Goal: Information Seeking & Learning: Learn about a topic

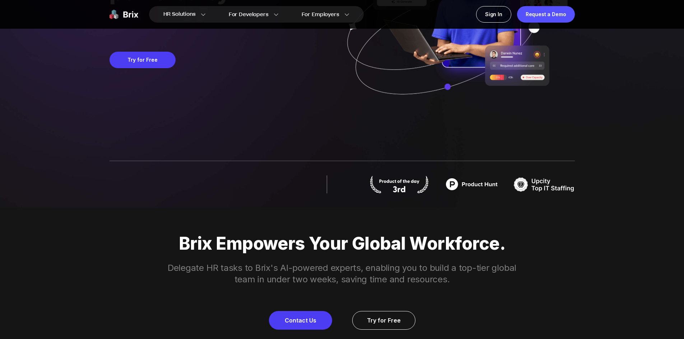
scroll to position [180, 0]
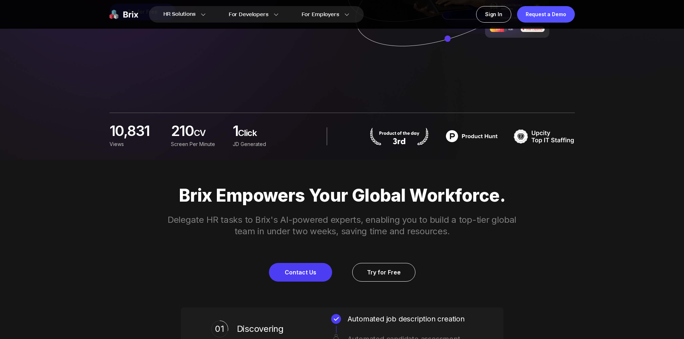
drag, startPoint x: 271, startPoint y: 163, endPoint x: 249, endPoint y: 161, distance: 22.7
click at [248, 162] on div "Brix Empowers Your Global Workforce. Delegate HR tasks to Brix's AI-powered exp…" at bounding box center [342, 329] width 517 height 338
click at [229, 155] on div "12,594 Views 220 CV screen per minute 1 Click JD Generated" at bounding box center [342, 136] width 465 height 47
drag, startPoint x: 229, startPoint y: 155, endPoint x: 209, endPoint y: 155, distance: 20.1
click at [208, 155] on div "12,594 Views 220 CV screen per minute 1 Click JD Generated" at bounding box center [342, 136] width 465 height 47
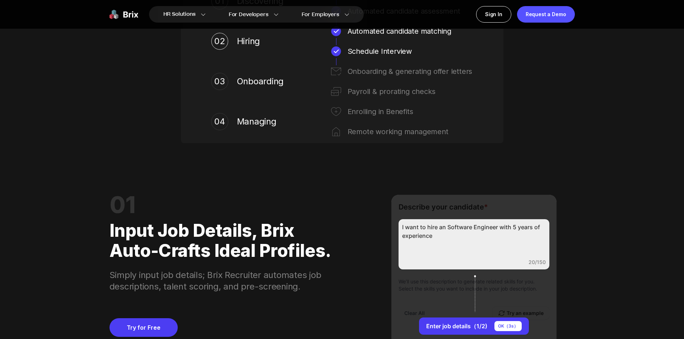
scroll to position [610, 0]
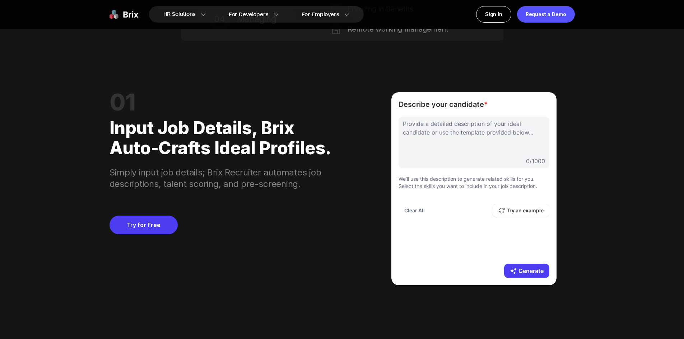
drag, startPoint x: 301, startPoint y: 215, endPoint x: 303, endPoint y: 234, distance: 19.2
click at [301, 214] on div "Try for Free" at bounding box center [224, 212] width 228 height 45
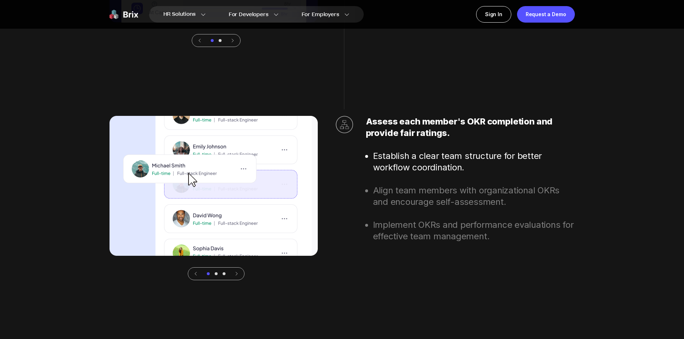
scroll to position [2693, 0]
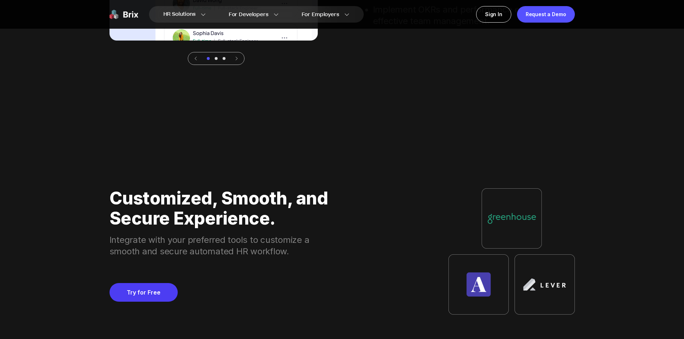
drag, startPoint x: 425, startPoint y: 185, endPoint x: 401, endPoint y: 183, distance: 23.8
click at [401, 183] on div "Customized, Smooth, and Secure Experience. Integrate with your preferred tools …" at bounding box center [342, 312] width 465 height 299
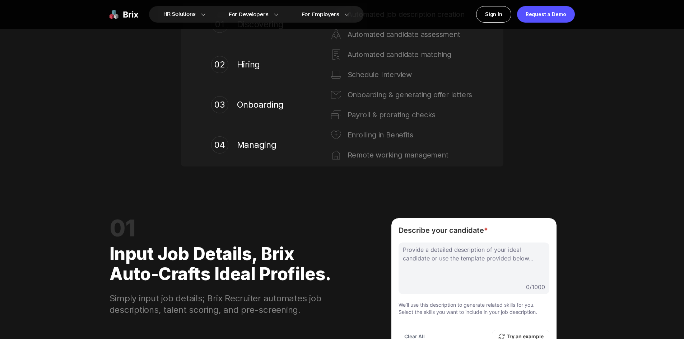
scroll to position [0, 0]
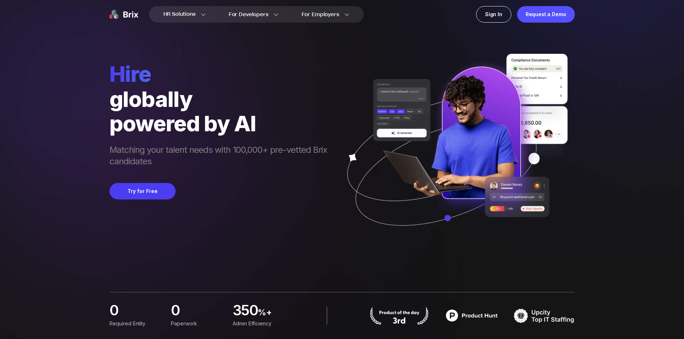
click at [274, 171] on div "hire globally powered by AI Matching your talent needs with 100,000+ pre-vetted…" at bounding box center [222, 154] width 225 height 186
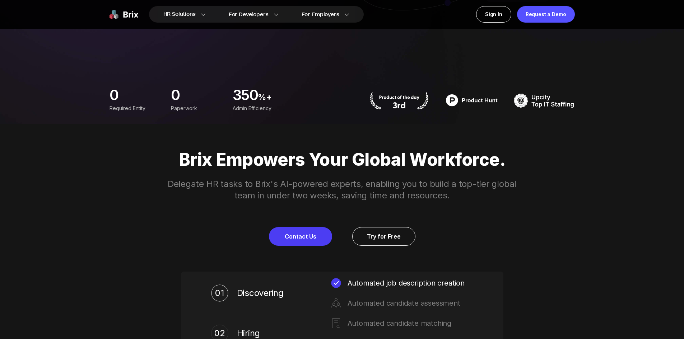
drag, startPoint x: 274, startPoint y: 171, endPoint x: 220, endPoint y: 144, distance: 60.4
click at [220, 144] on div "Brix Empowers Your Global Workforce. Delegate HR tasks to Brix's AI-powered exp…" at bounding box center [342, 293] width 517 height 338
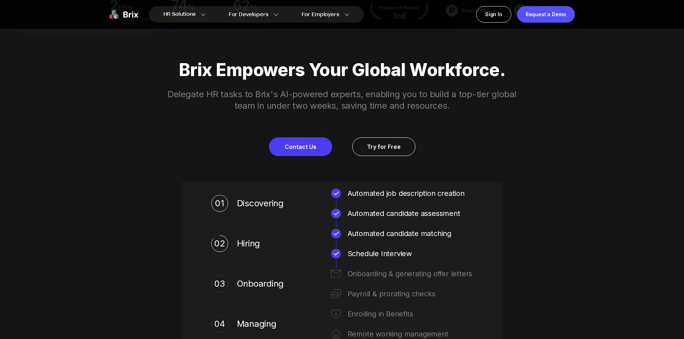
scroll to position [180, 0]
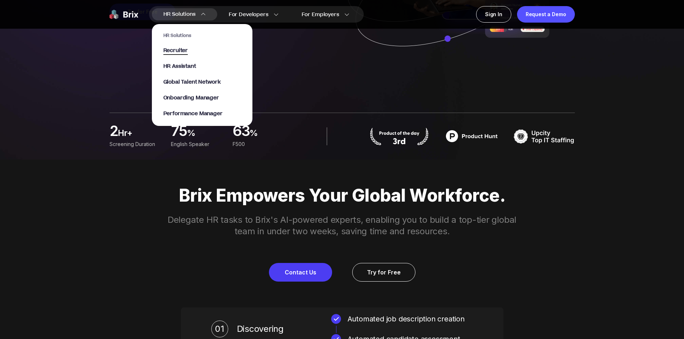
click at [175, 51] on span "Recruiter" at bounding box center [175, 51] width 25 height 8
click at [186, 64] on span "HR Assistant" at bounding box center [179, 66] width 33 height 8
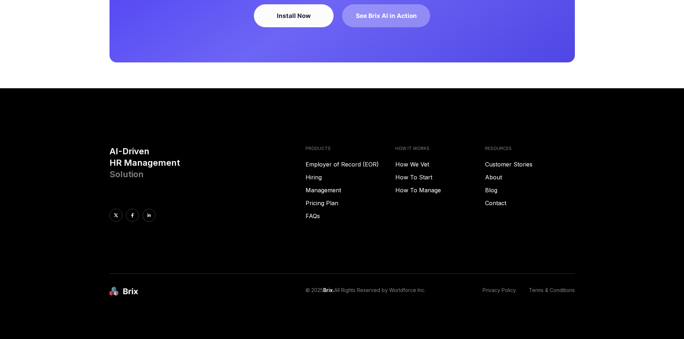
scroll to position [1990, 0]
click at [324, 163] on link "Employer of Record (EOR)" at bounding box center [351, 164] width 90 height 9
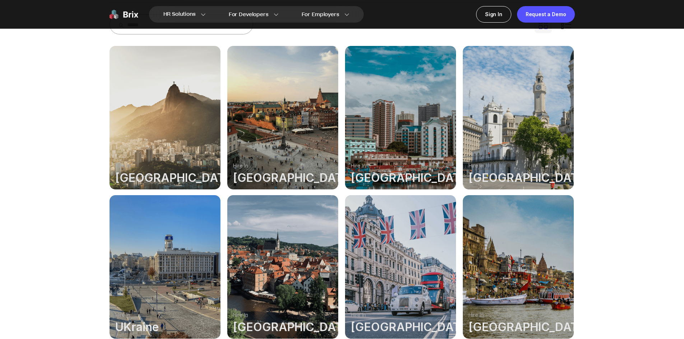
scroll to position [251, 0]
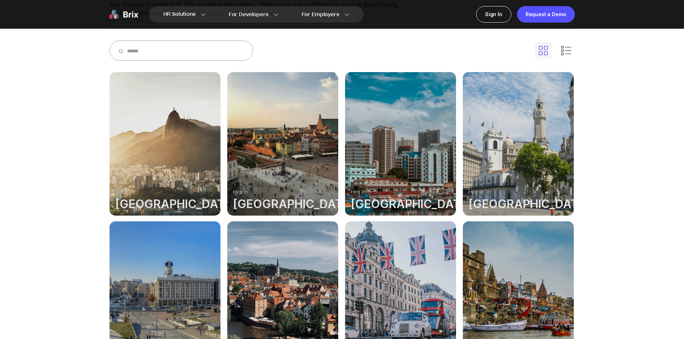
drag, startPoint x: 618, startPoint y: 225, endPoint x: 610, endPoint y: 264, distance: 40.0
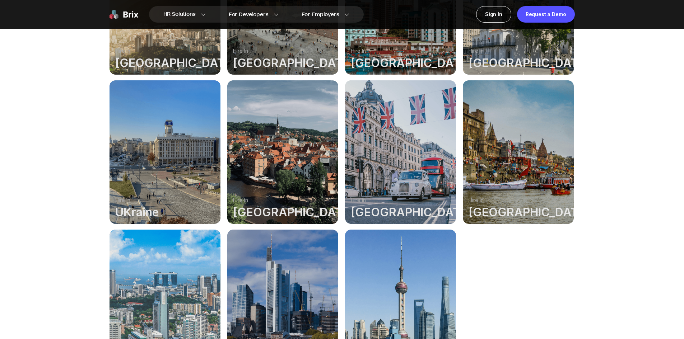
scroll to position [503, 0]
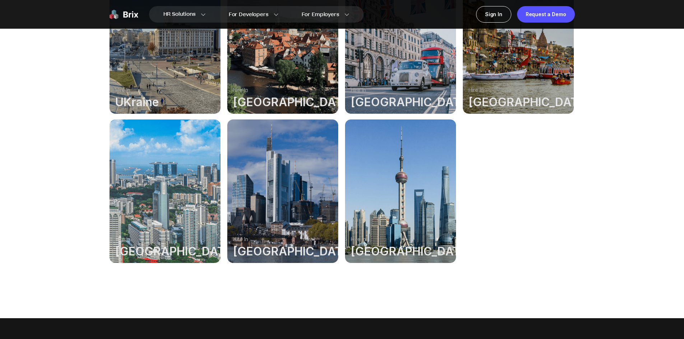
click at [170, 253] on div at bounding box center [165, 192] width 111 height 144
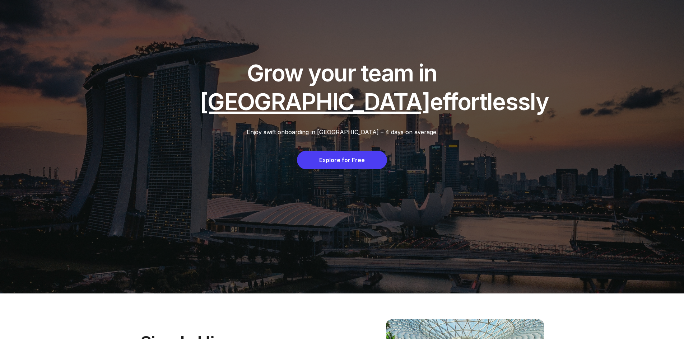
click at [336, 165] on div "Explore for Free" at bounding box center [342, 160] width 90 height 19
